Goal: Use online tool/utility

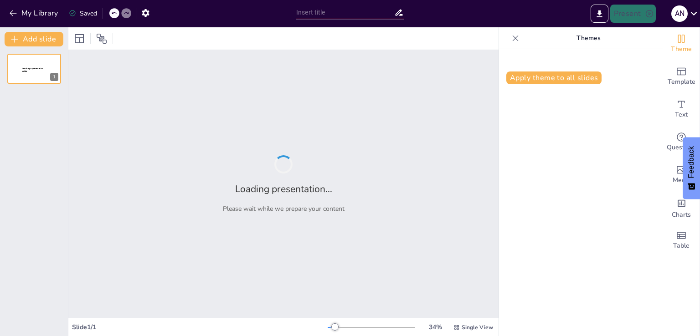
type input "Fundamentos del Transformador Monofásico: Principios y Componentes"
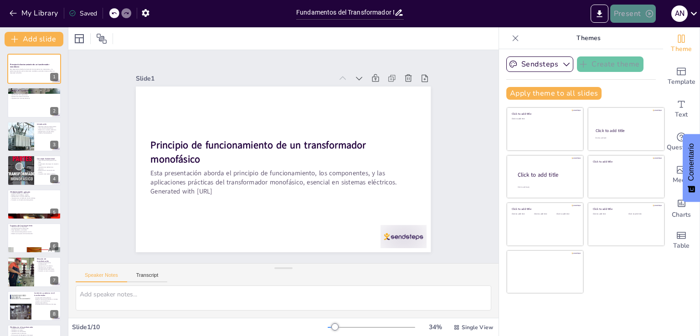
click at [633, 12] on button "Present" at bounding box center [633, 14] width 46 height 18
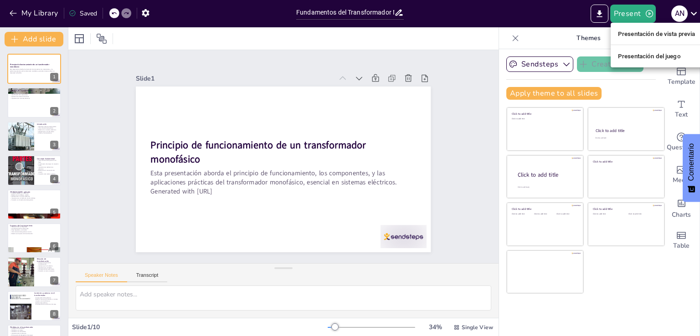
click at [633, 32] on font "Presentación de vista previa" at bounding box center [656, 34] width 77 height 7
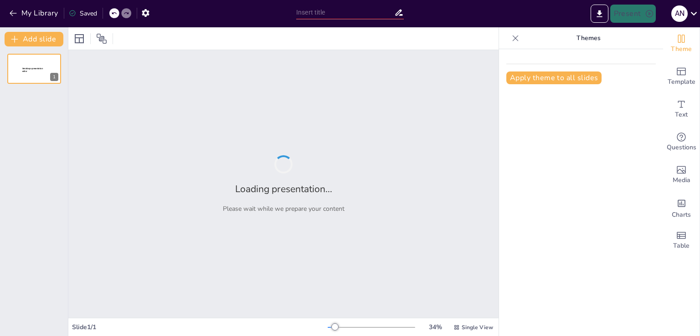
type input "Fundamentos del Transformador Monofásico: Principios y Componentes"
